Goal: Task Accomplishment & Management: Use online tool/utility

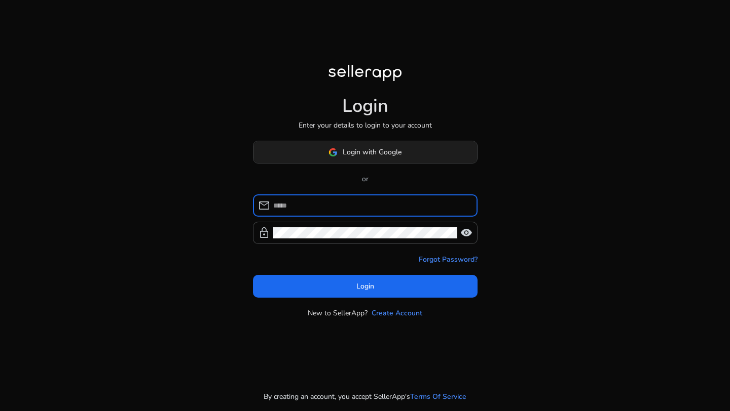
click at [390, 152] on span "Login with Google" at bounding box center [371, 152] width 59 height 11
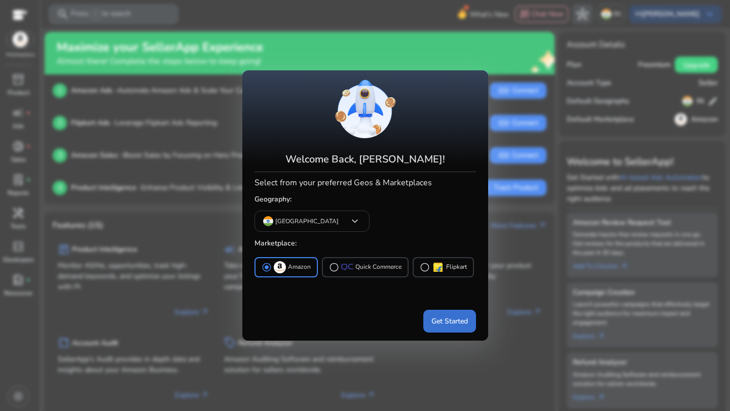
click at [458, 323] on span "Get Started" at bounding box center [449, 321] width 36 height 11
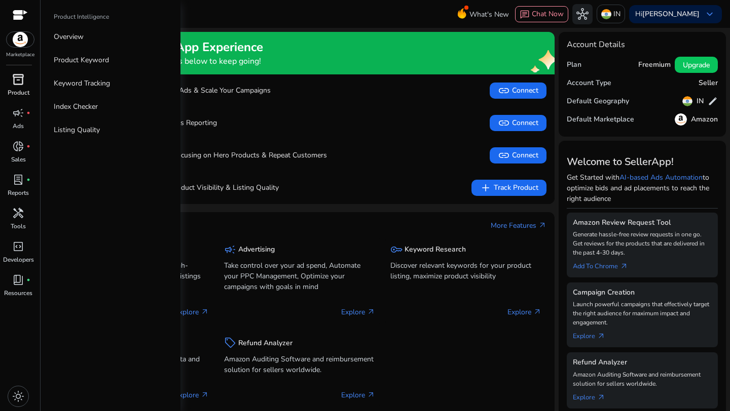
click at [15, 94] on p "Product" at bounding box center [19, 92] width 22 height 9
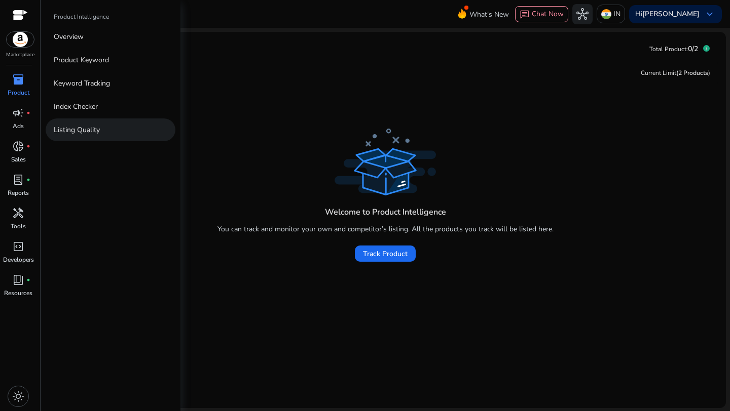
click at [108, 128] on link "Listing Quality" at bounding box center [111, 130] width 130 height 23
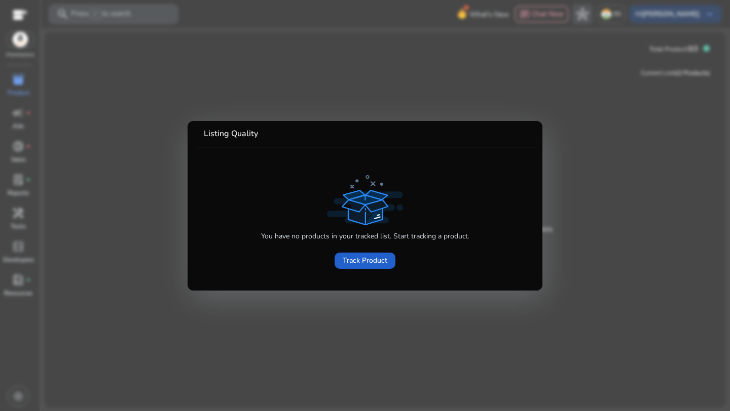
click at [351, 261] on span "Track Product" at bounding box center [364, 260] width 45 height 11
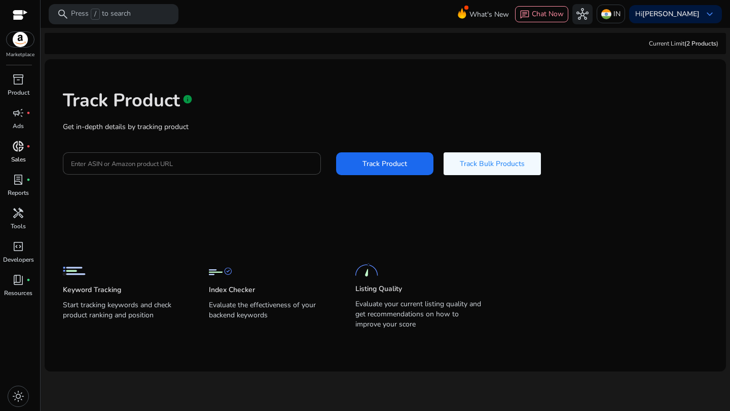
click at [18, 154] on div "donut_small fiber_manual_record" at bounding box center [18, 146] width 28 height 16
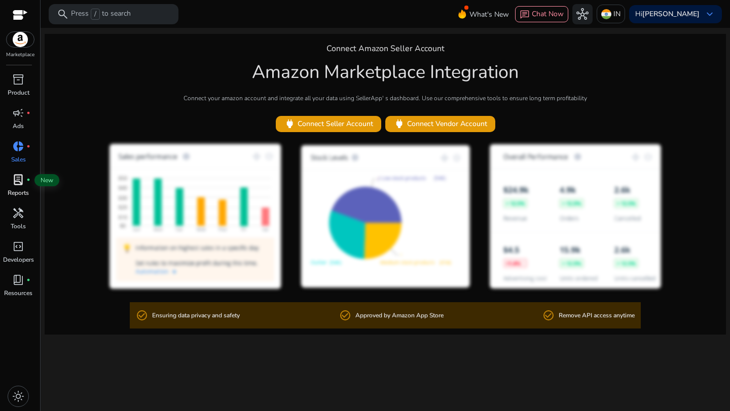
click at [21, 183] on span "lab_profile" at bounding box center [18, 180] width 12 height 12
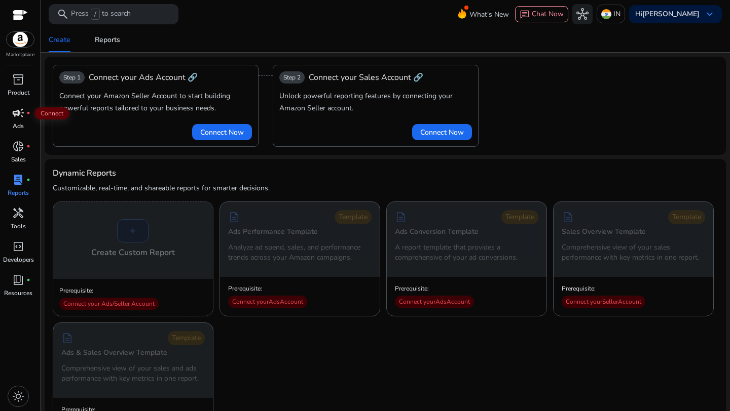
click at [17, 113] on span "campaign" at bounding box center [18, 113] width 12 height 12
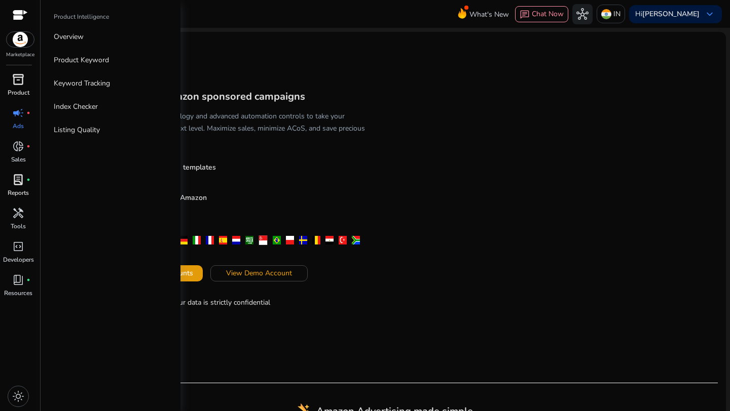
click at [13, 83] on span "inventory_2" at bounding box center [18, 79] width 12 height 12
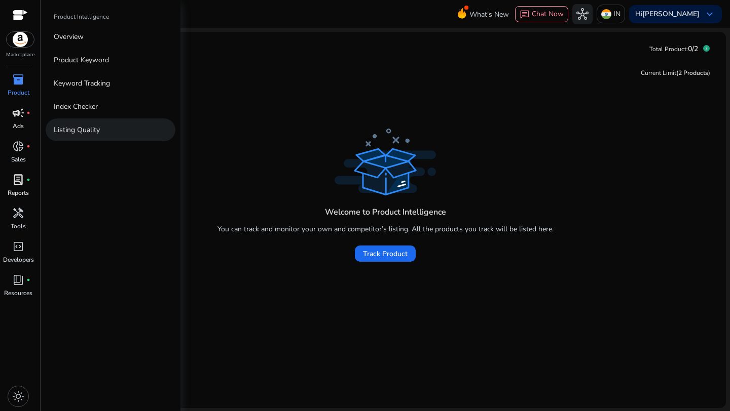
click at [81, 129] on p "Listing Quality" at bounding box center [77, 130] width 46 height 11
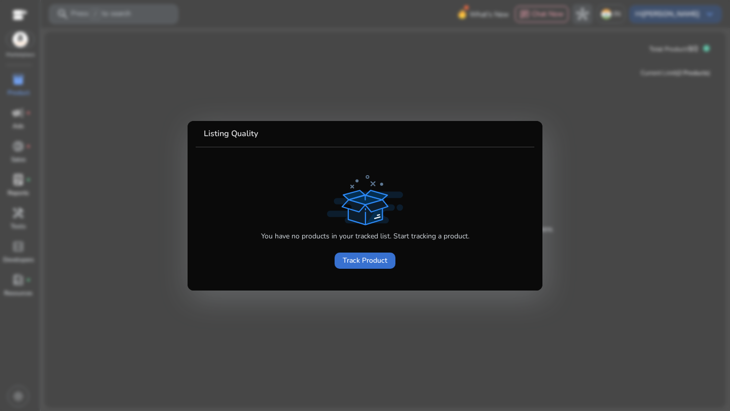
click at [366, 263] on span "Track Product" at bounding box center [364, 260] width 45 height 11
